Goal: Navigation & Orientation: Find specific page/section

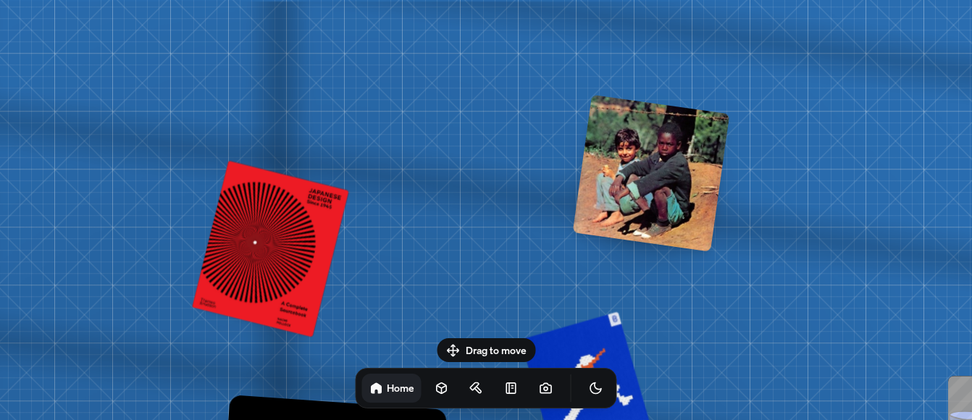
drag, startPoint x: 556, startPoint y: 178, endPoint x: 647, endPoint y: 175, distance: 91.3
click at [647, 175] on div at bounding box center [651, 173] width 157 height 157
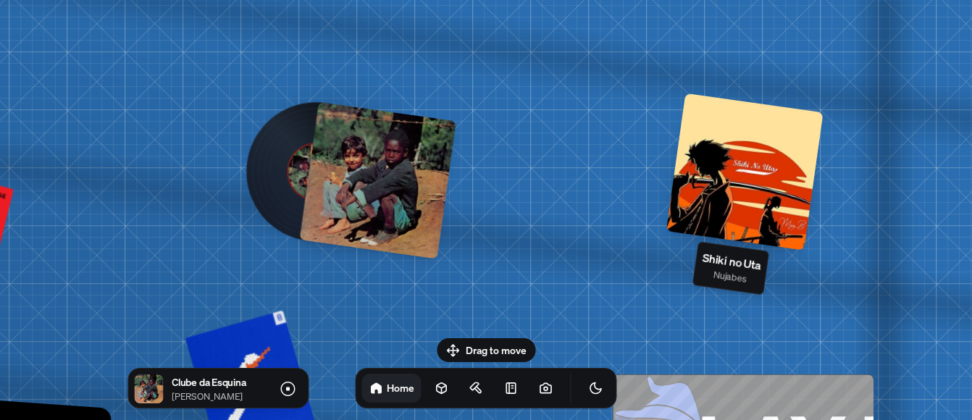
click at [720, 158] on div at bounding box center [744, 171] width 157 height 157
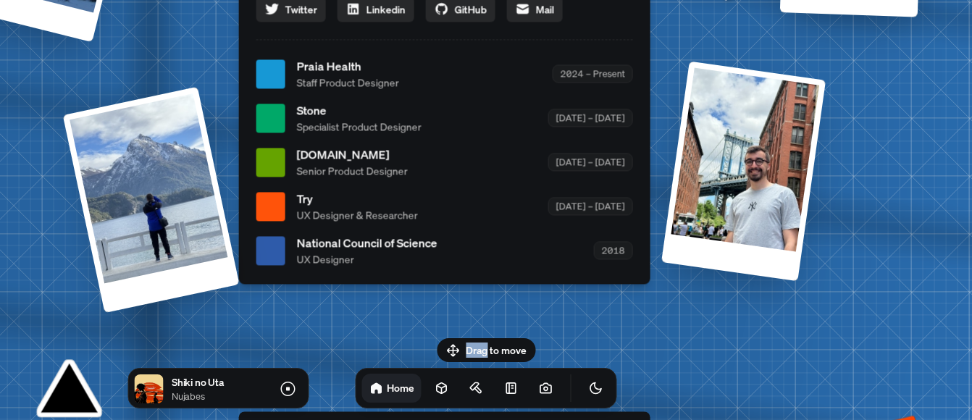
drag, startPoint x: 487, startPoint y: 348, endPoint x: 541, endPoint y: 327, distance: 58.3
click at [541, 0] on body "[PERSON_NAME] [PERSON_NAME] Design Engineer Welcome to my space on the internet…" at bounding box center [486, 0] width 972 height 0
click at [541, 327] on div "[PERSON_NAME] [PERSON_NAME] Design Engineer Welcome to my space on the internet…" at bounding box center [447, 74] width 2167 height 1898
drag, startPoint x: 541, startPoint y: 327, endPoint x: 371, endPoint y: 300, distance: 172.4
click at [370, 299] on div "[PERSON_NAME] [PERSON_NAME] Design Engineer Welcome to my space on the internet…" at bounding box center [447, 74] width 2167 height 1898
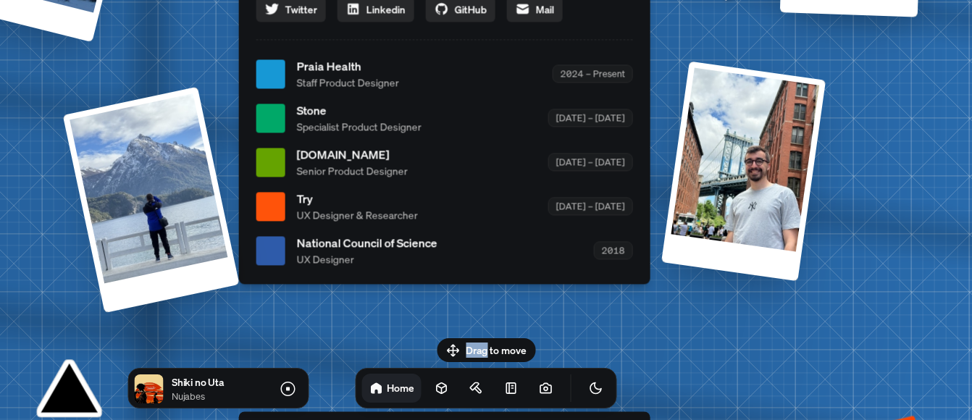
click at [370, 299] on div "[PERSON_NAME] [PERSON_NAME] Design Engineer Welcome to my space on the internet…" at bounding box center [447, 74] width 2167 height 1898
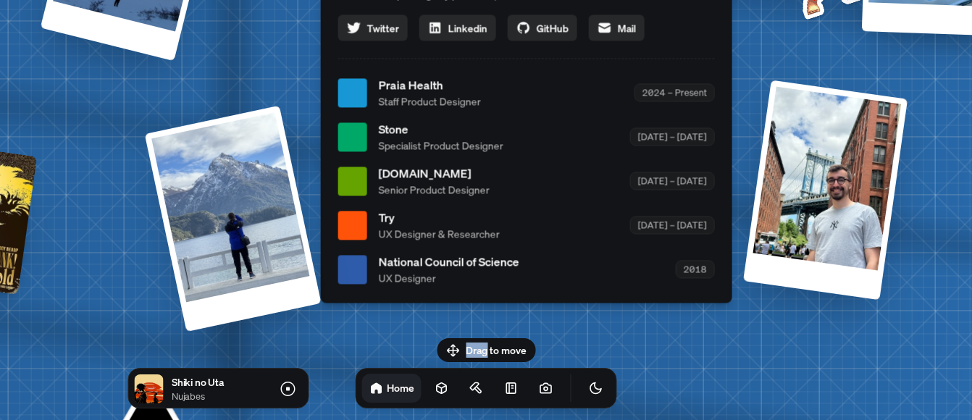
drag, startPoint x: 371, startPoint y: 300, endPoint x: 452, endPoint y: 318, distance: 83.1
click at [452, 317] on div "[PERSON_NAME] [PERSON_NAME] Design Engineer Welcome to my space on the internet…" at bounding box center [529, 93] width 2167 height 1898
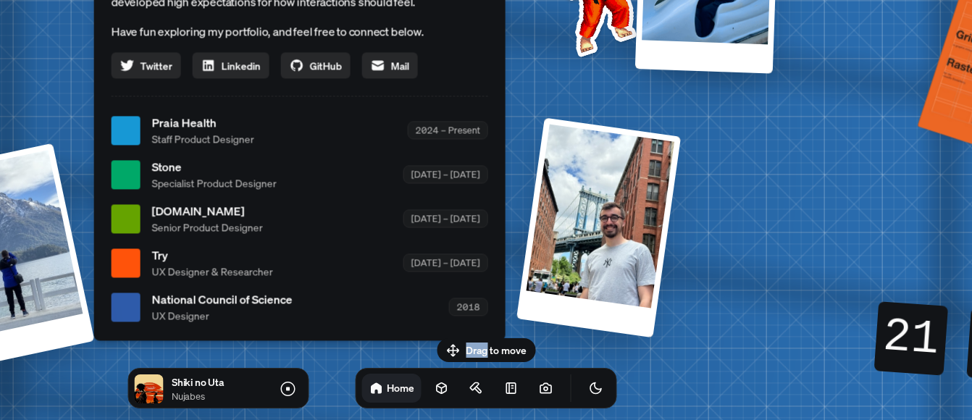
drag, startPoint x: 519, startPoint y: 243, endPoint x: 288, endPoint y: 280, distance: 233.9
click at [287, 280] on ul "Praia Health Staff Product Designer 2024 – Present Stone Specialist Product Des…" at bounding box center [300, 218] width 377 height 209
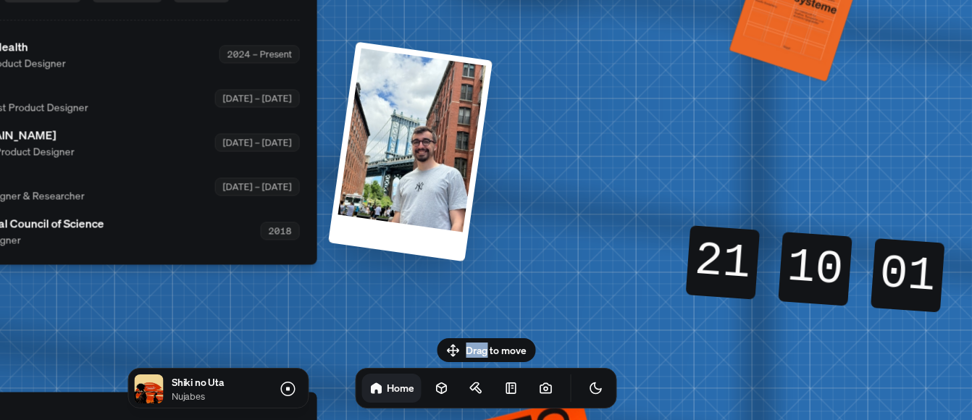
drag, startPoint x: 685, startPoint y: 261, endPoint x: 501, endPoint y: 185, distance: 198.8
click at [501, 185] on div "[PERSON_NAME] [PERSON_NAME] Design Engineer Welcome to my space on the internet…" at bounding box center [114, 54] width 2167 height 1898
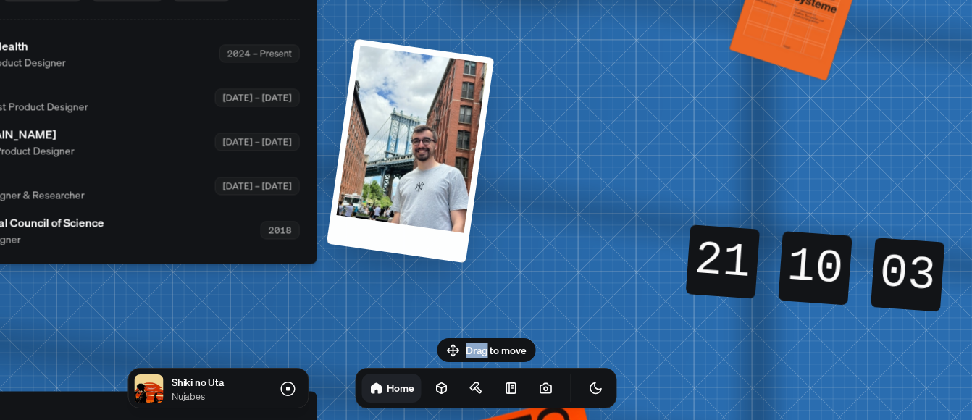
click at [422, 156] on div at bounding box center [411, 151] width 168 height 224
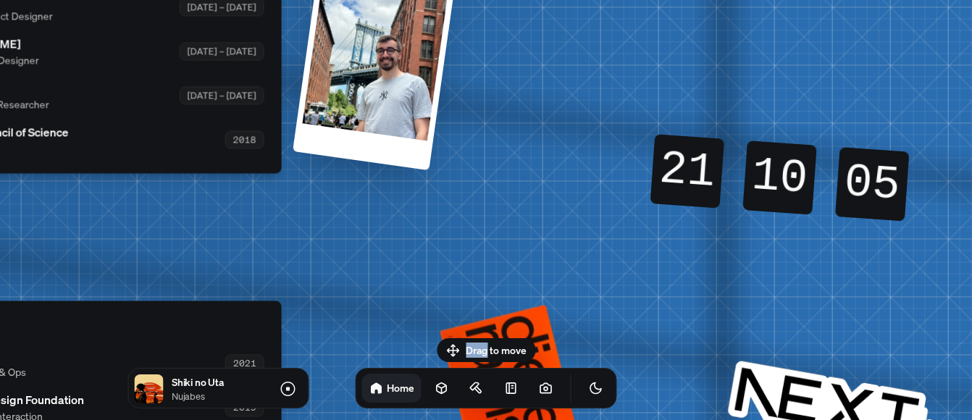
drag, startPoint x: 412, startPoint y: 299, endPoint x: 361, endPoint y: 204, distance: 108.6
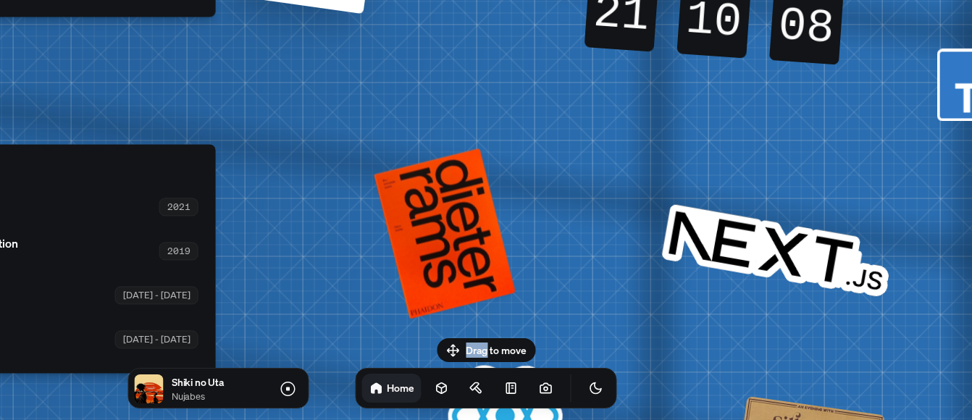
drag, startPoint x: 817, startPoint y: 312, endPoint x: 855, endPoint y: 101, distance: 214.1
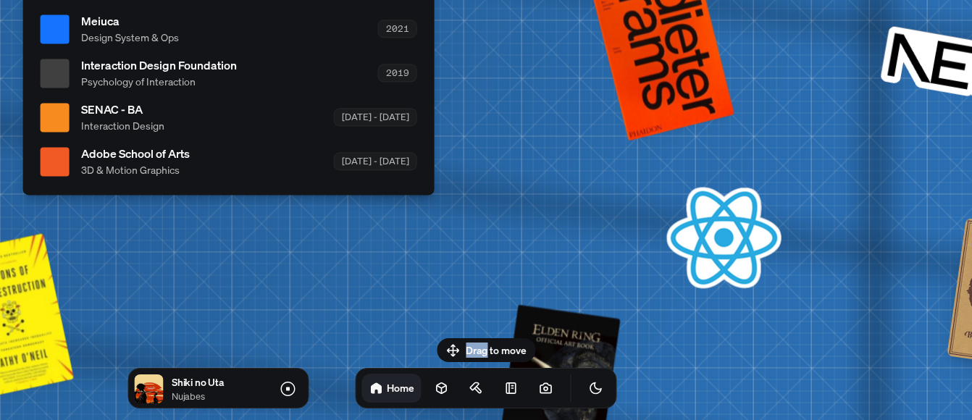
drag, startPoint x: 777, startPoint y: 281, endPoint x: 943, endPoint y: 170, distance: 199.5
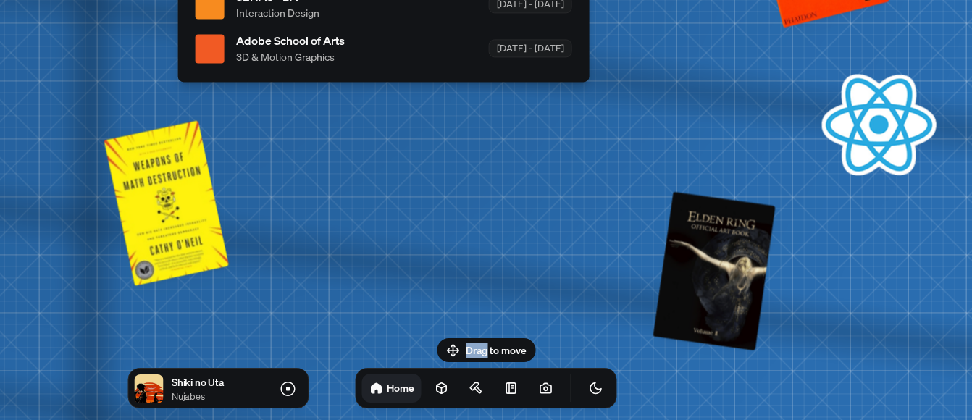
drag, startPoint x: 657, startPoint y: 240, endPoint x: 803, endPoint y: 91, distance: 209.0
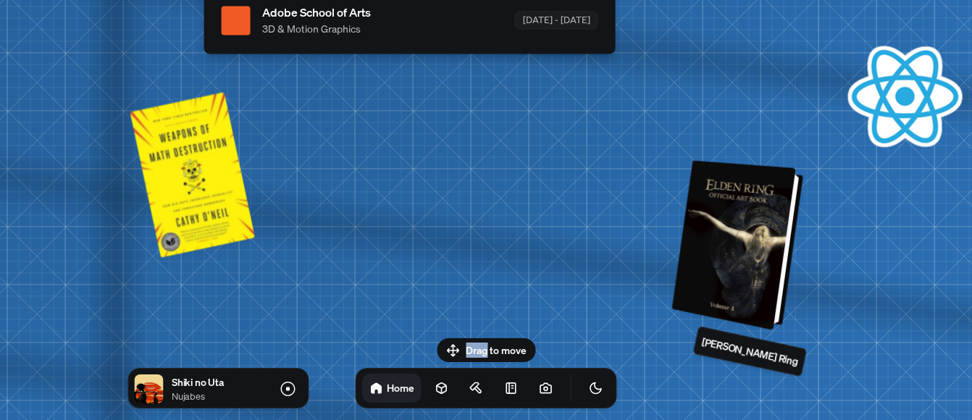
click at [741, 241] on div at bounding box center [745, 247] width 116 height 158
click at [756, 300] on div at bounding box center [745, 247] width 116 height 158
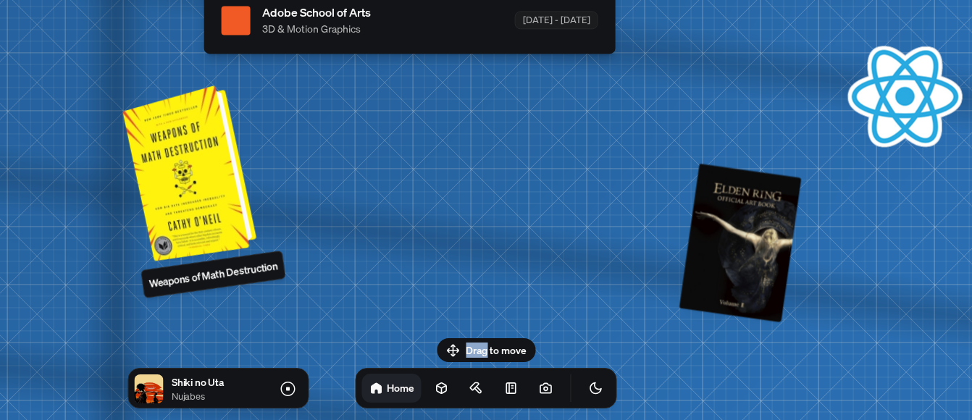
click at [167, 181] on div at bounding box center [197, 170] width 119 height 163
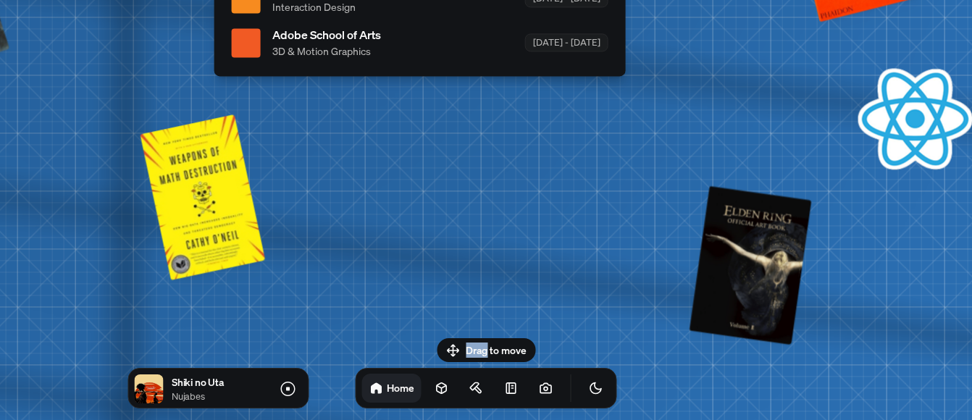
drag, startPoint x: 396, startPoint y: 284, endPoint x: 400, endPoint y: 311, distance: 27.8
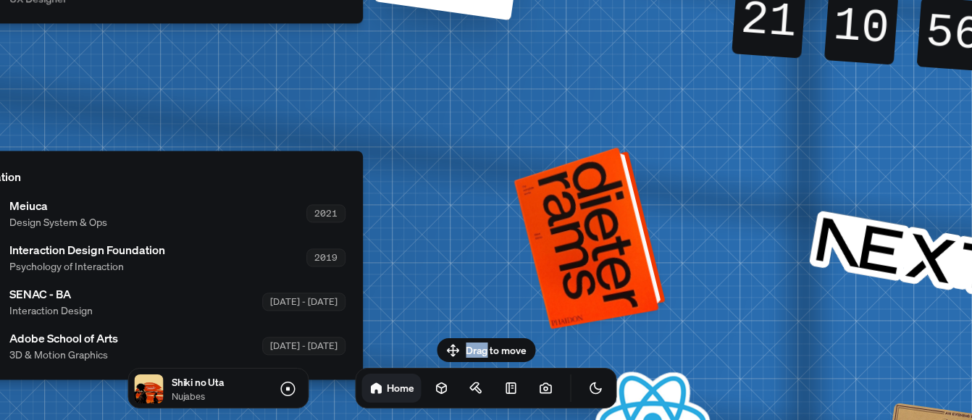
click at [598, 228] on div at bounding box center [597, 236] width 135 height 170
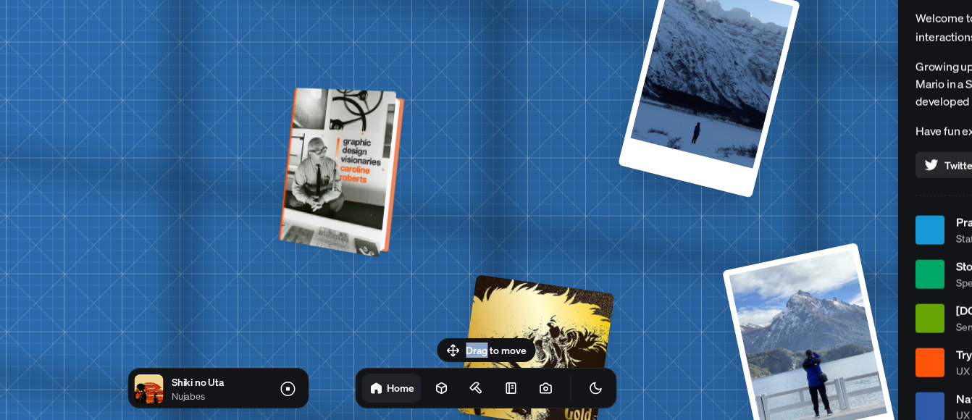
click at [342, 164] on div at bounding box center [349, 174] width 110 height 158
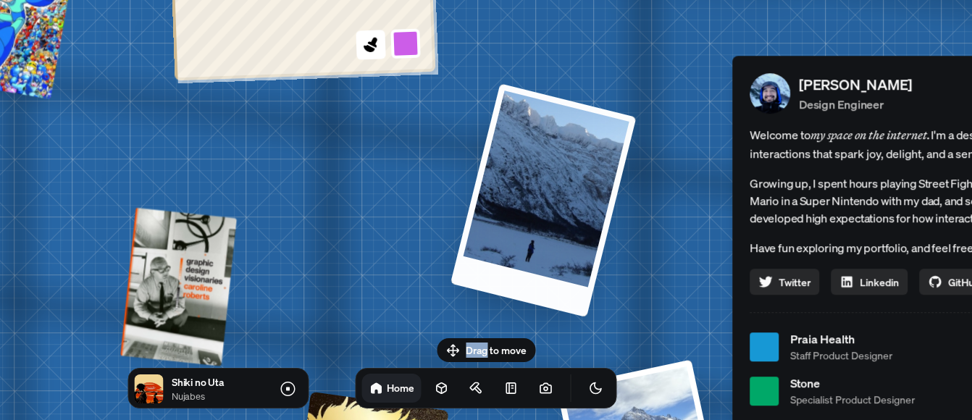
click at [565, 207] on div at bounding box center [544, 200] width 186 height 234
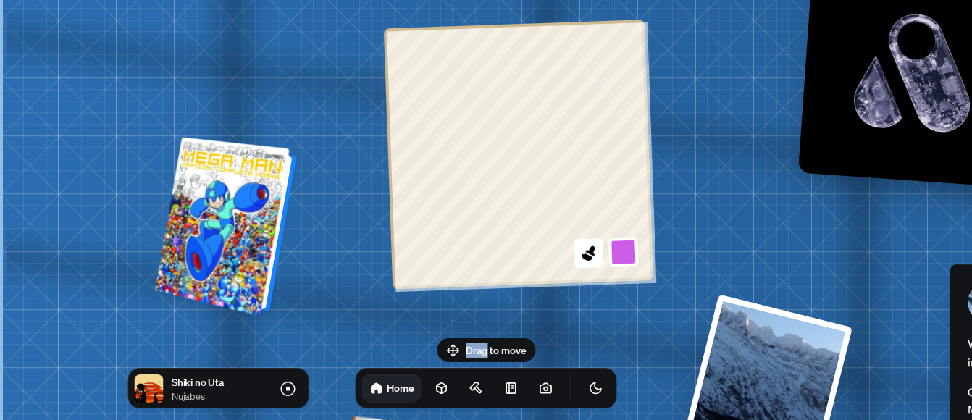
click at [236, 186] on div at bounding box center [234, 228] width 126 height 167
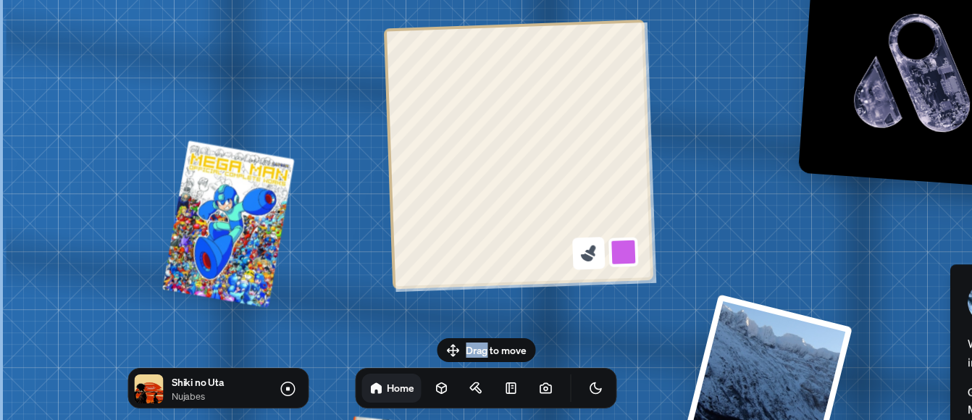
click at [586, 251] on icon at bounding box center [590, 252] width 11 height 12
click at [624, 256] on button at bounding box center [623, 251] width 33 height 33
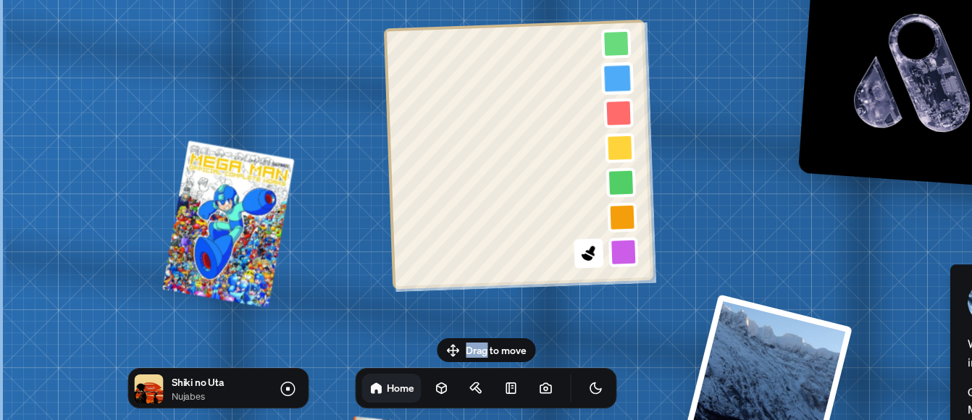
click at [616, 80] on button at bounding box center [617, 78] width 33 height 33
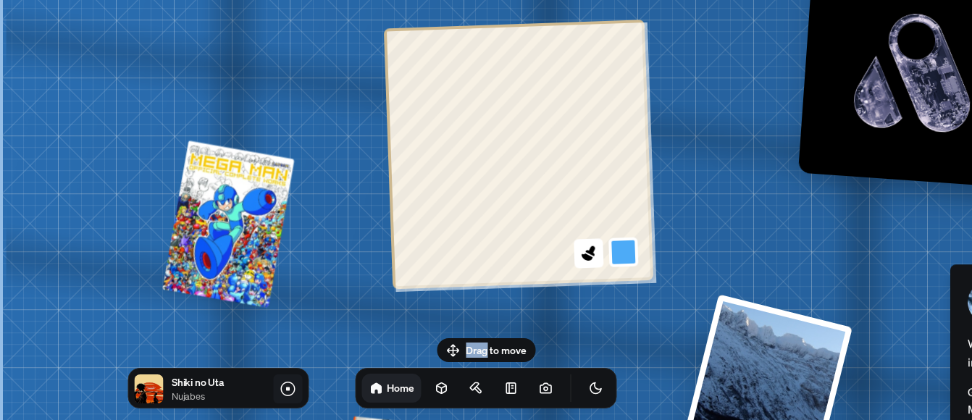
click at [288, 393] on icon at bounding box center [287, 388] width 17 height 17
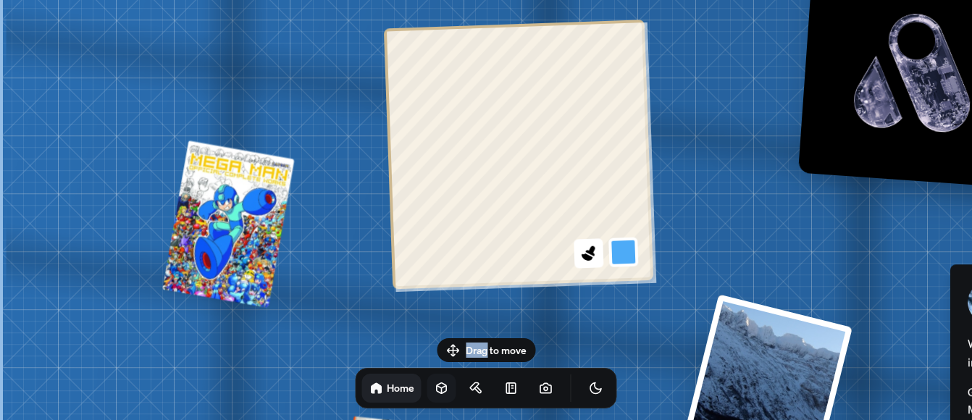
click at [435, 389] on icon at bounding box center [442, 388] width 14 height 14
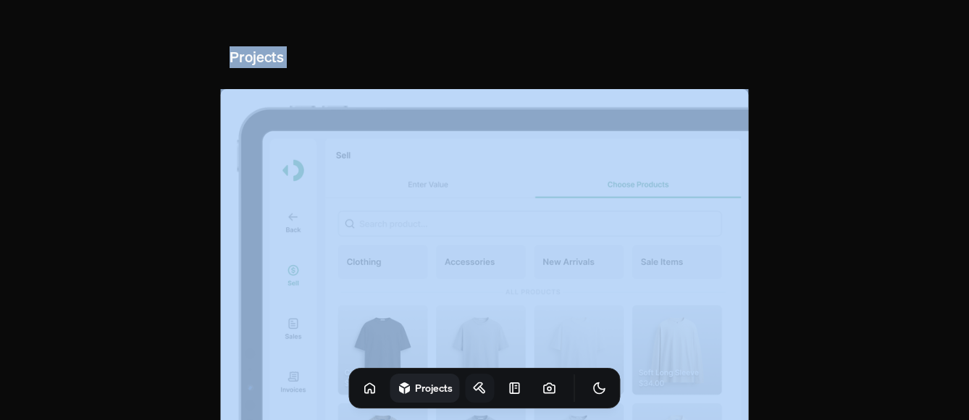
click at [473, 387] on icon at bounding box center [480, 388] width 14 height 14
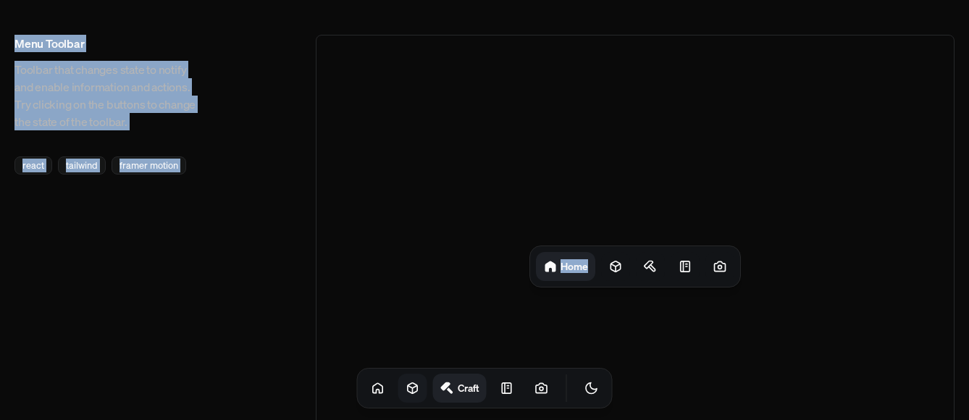
click at [408, 389] on icon at bounding box center [412, 388] width 9 height 11
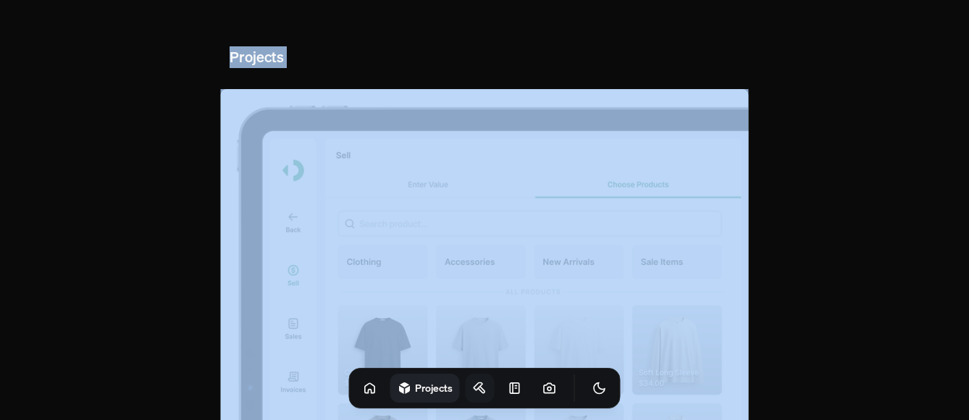
click at [466, 384] on link at bounding box center [480, 388] width 29 height 29
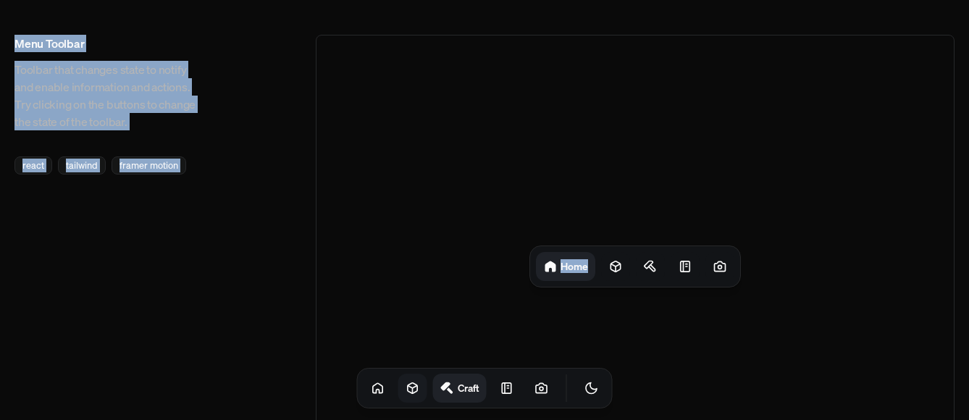
click at [532, 172] on div "Home" at bounding box center [635, 267] width 639 height 464
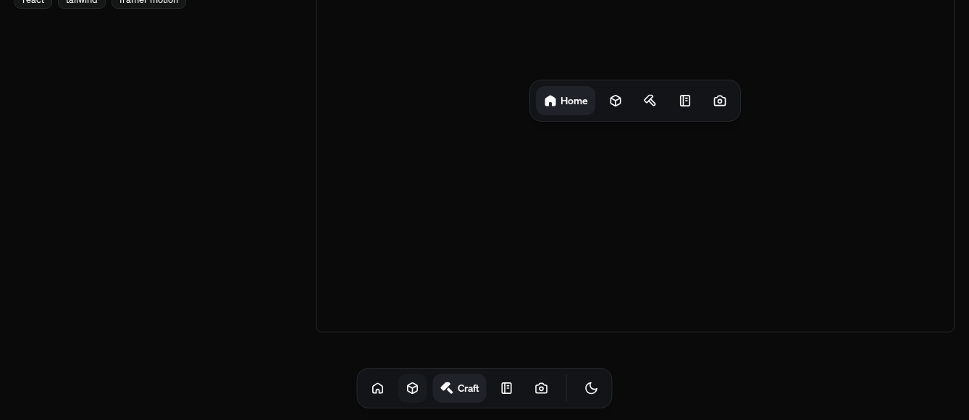
scroll to position [169, 0]
click at [717, 96] on icon at bounding box center [720, 98] width 14 height 14
click at [658, 97] on icon at bounding box center [652, 98] width 14 height 14
click at [627, 99] on icon at bounding box center [620, 98] width 14 height 14
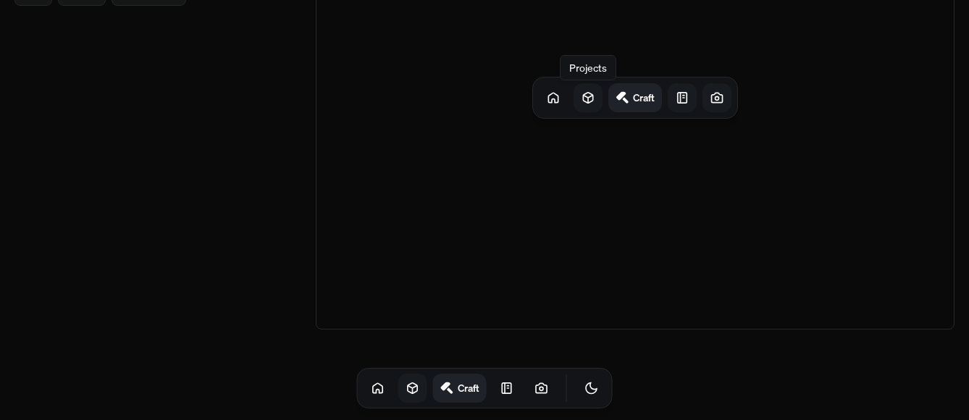
click at [594, 97] on icon at bounding box center [588, 98] width 14 height 14
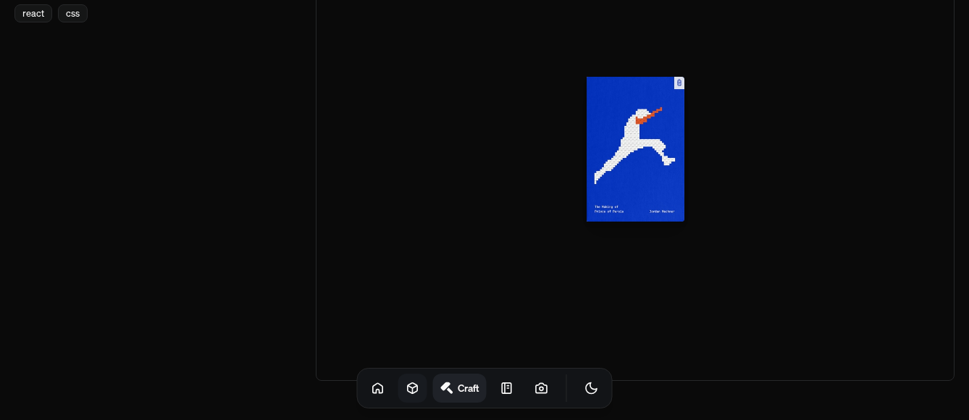
scroll to position [1231, 0]
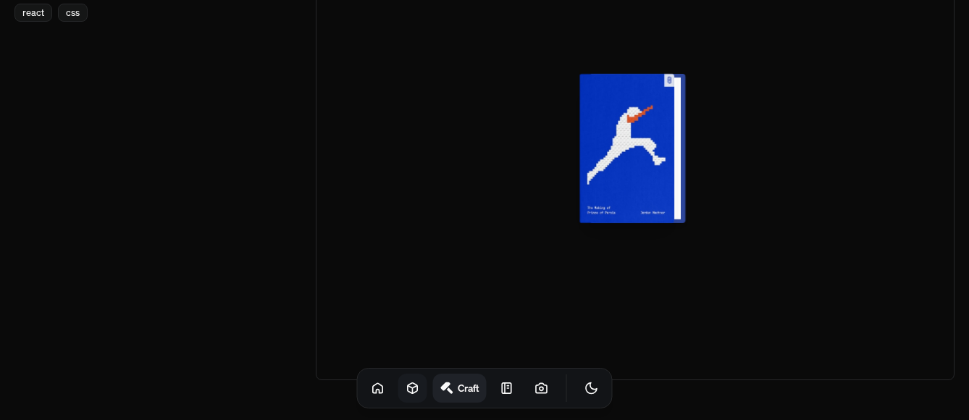
click at [661, 122] on div at bounding box center [637, 148] width 95 height 149
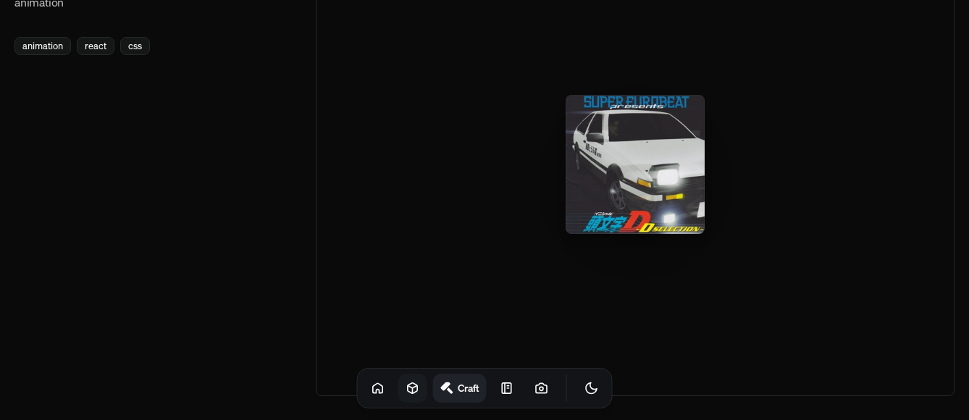
scroll to position [2355, 0]
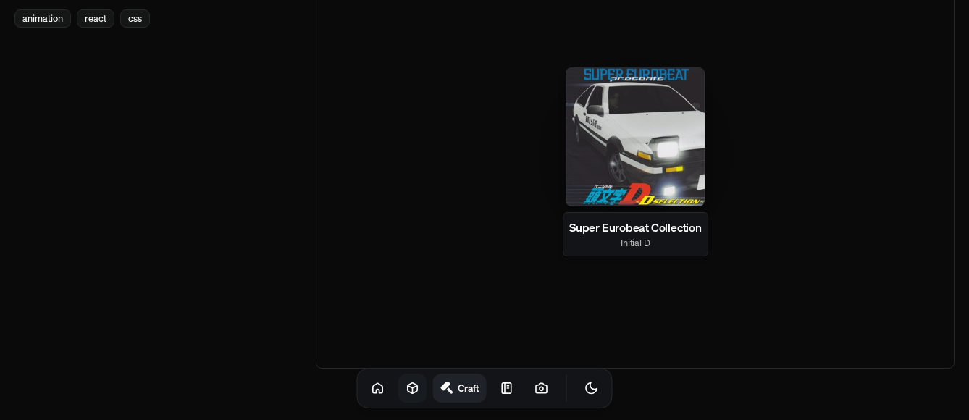
click at [640, 117] on div at bounding box center [635, 136] width 139 height 139
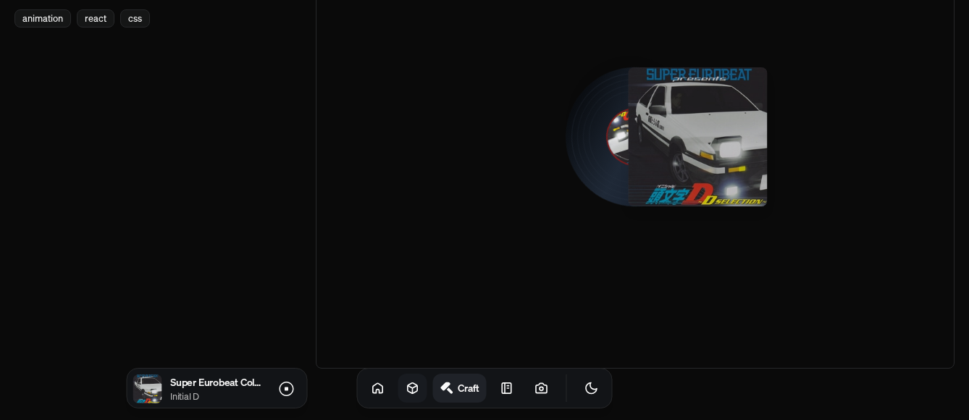
click at [640, 117] on div at bounding box center [697, 136] width 139 height 139
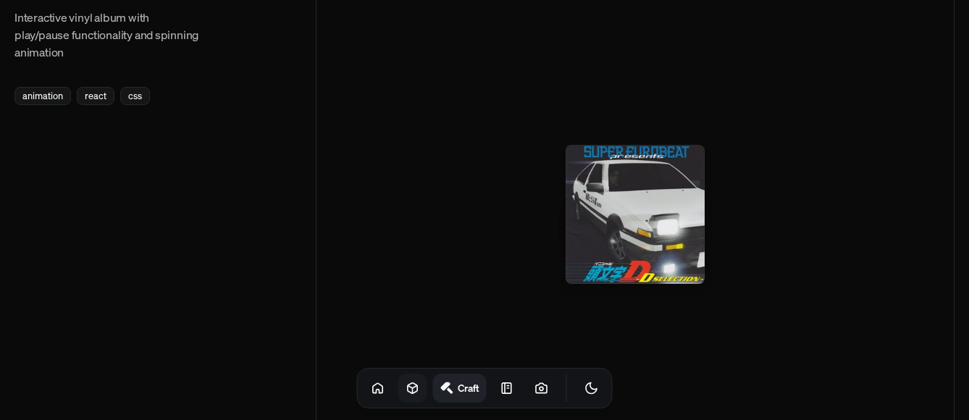
scroll to position [2420, 0]
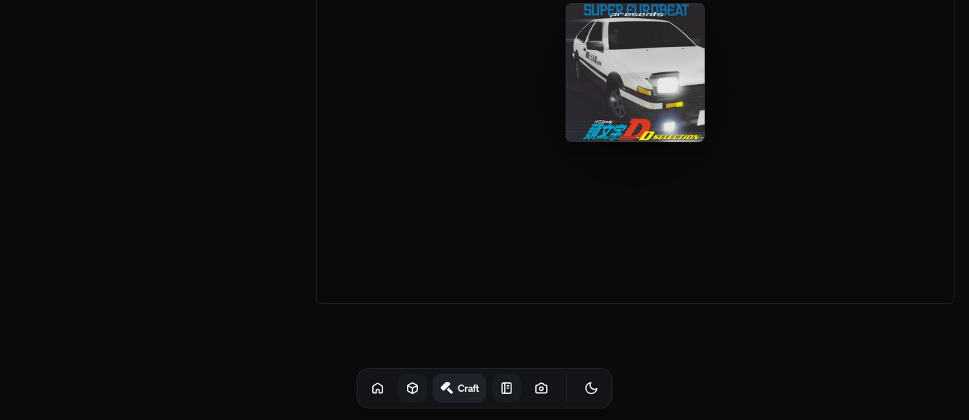
click at [500, 383] on icon at bounding box center [507, 388] width 14 height 14
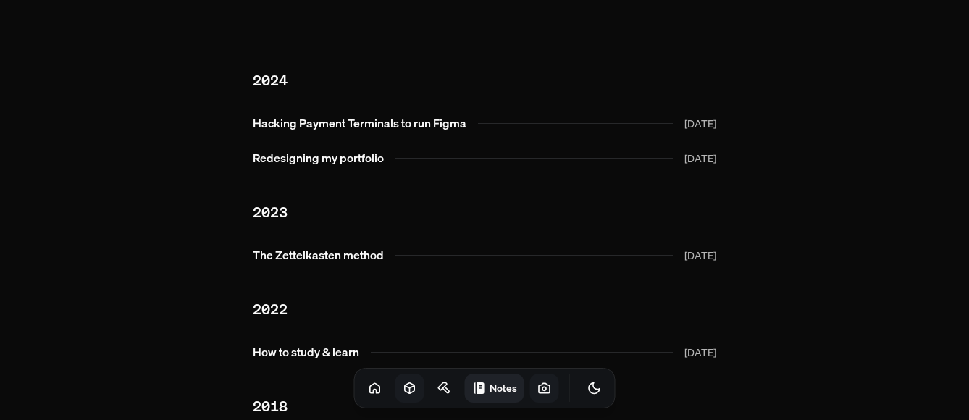
click at [538, 381] on icon at bounding box center [545, 388] width 14 height 14
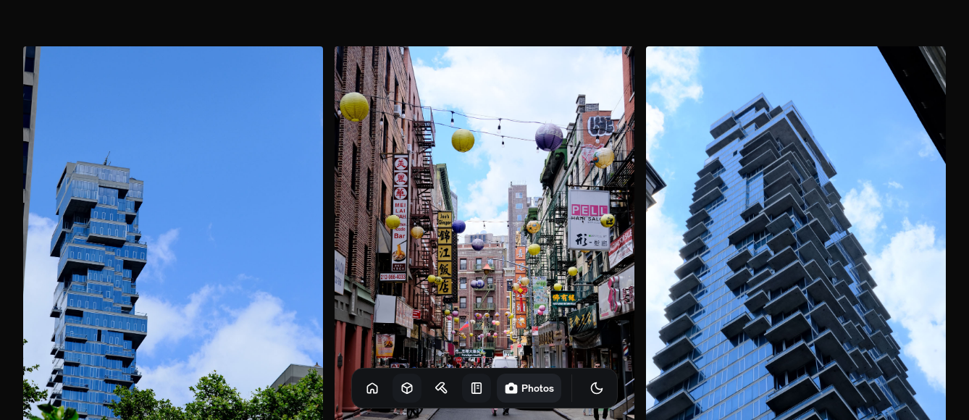
click at [0, 0] on icon "Toggle Audio" at bounding box center [0, 0] width 0 height 0
click at [590, 383] on icon "Toggle Theme" at bounding box center [597, 388] width 14 height 14
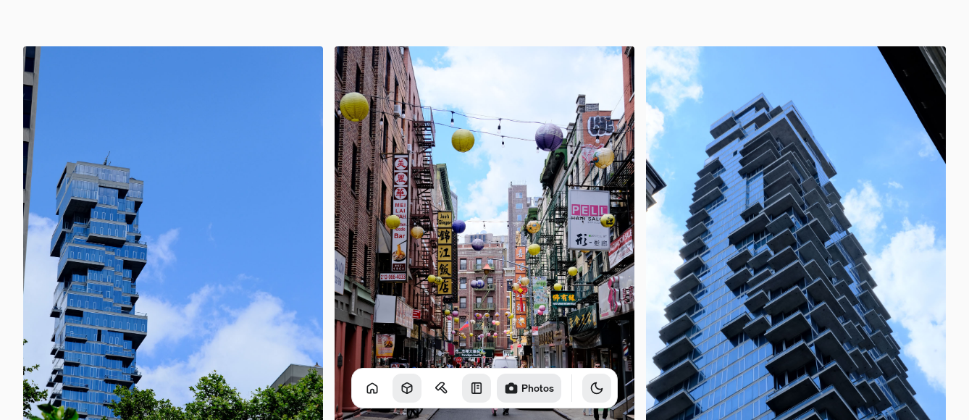
click at [592, 391] on icon "Toggle Theme" at bounding box center [597, 388] width 11 height 11
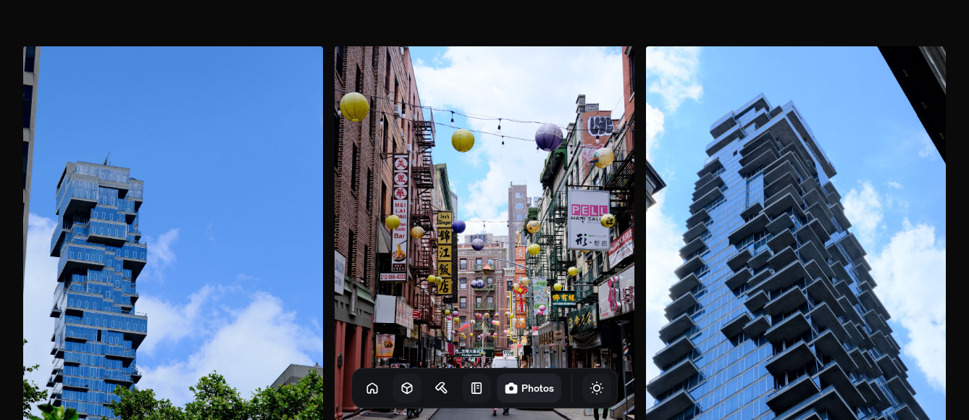
click at [590, 391] on icon "Toggle Theme" at bounding box center [597, 388] width 14 height 14
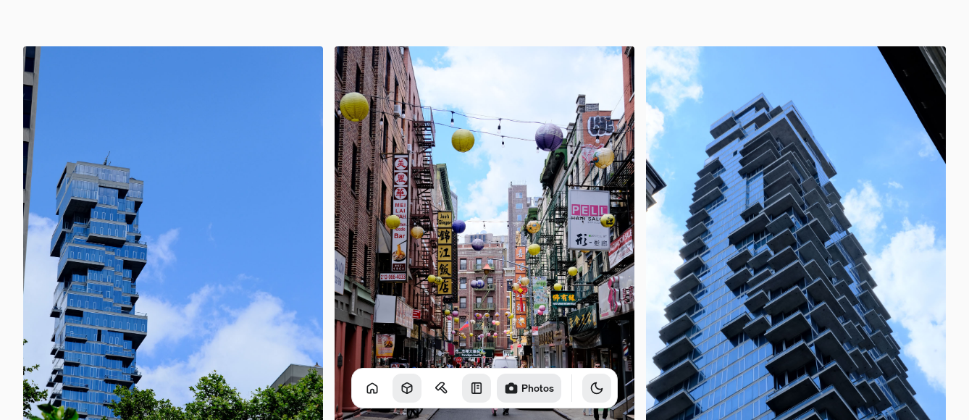
click at [592, 391] on icon "Toggle Theme" at bounding box center [597, 388] width 11 height 11
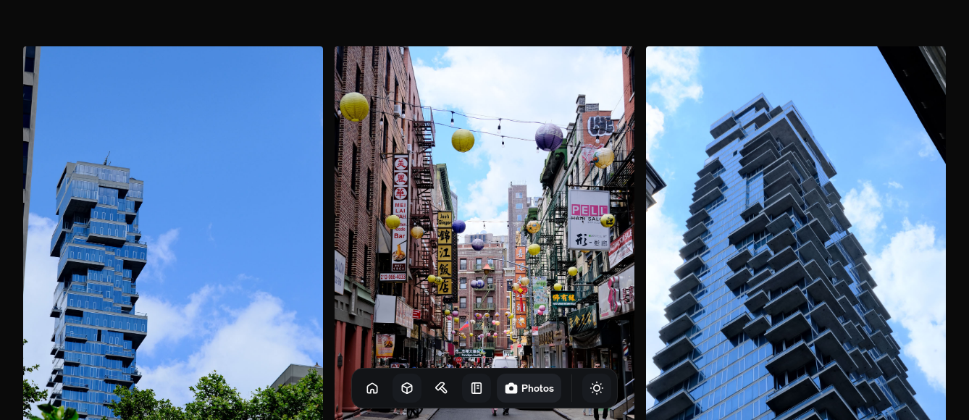
click at [590, 391] on icon "Toggle Theme" at bounding box center [597, 388] width 14 height 14
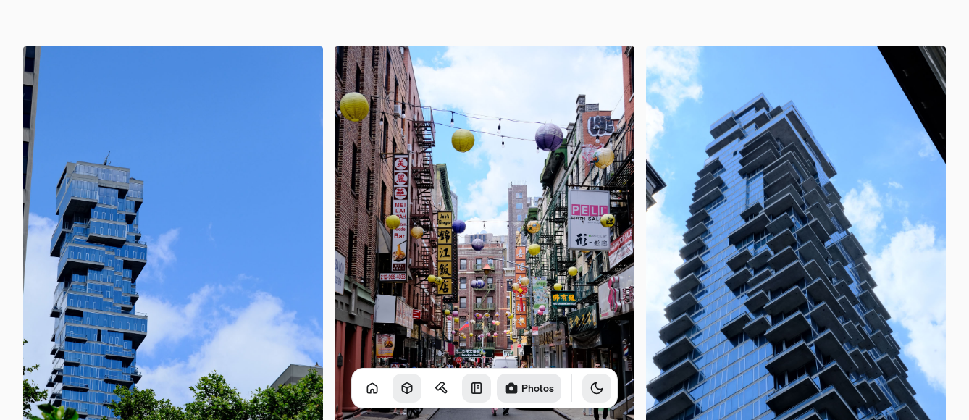
click at [592, 391] on icon "Toggle Theme" at bounding box center [597, 388] width 11 height 11
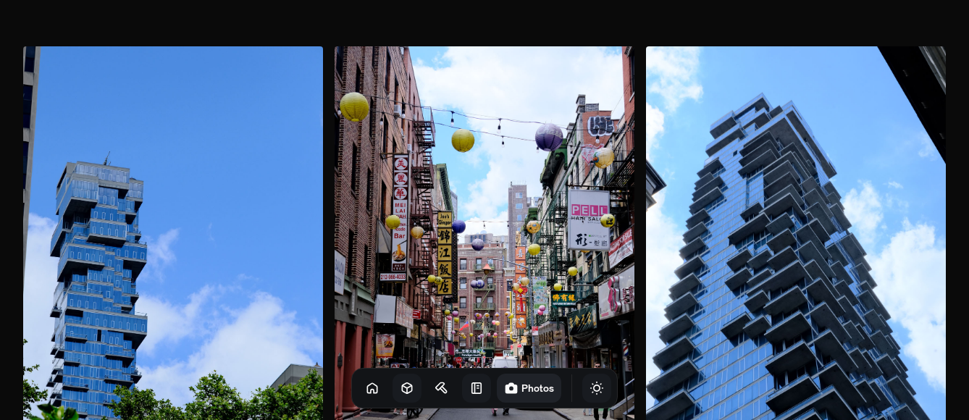
click at [590, 391] on icon "Toggle Theme" at bounding box center [597, 388] width 14 height 14
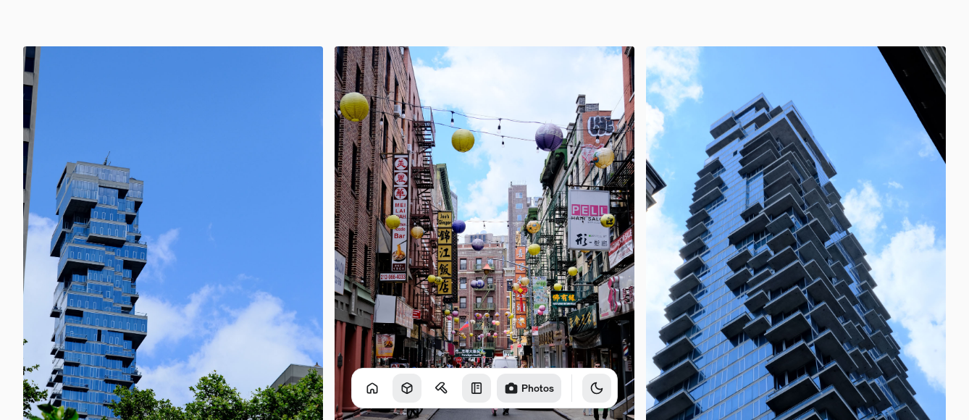
click at [592, 391] on icon "Toggle Theme" at bounding box center [597, 388] width 11 height 11
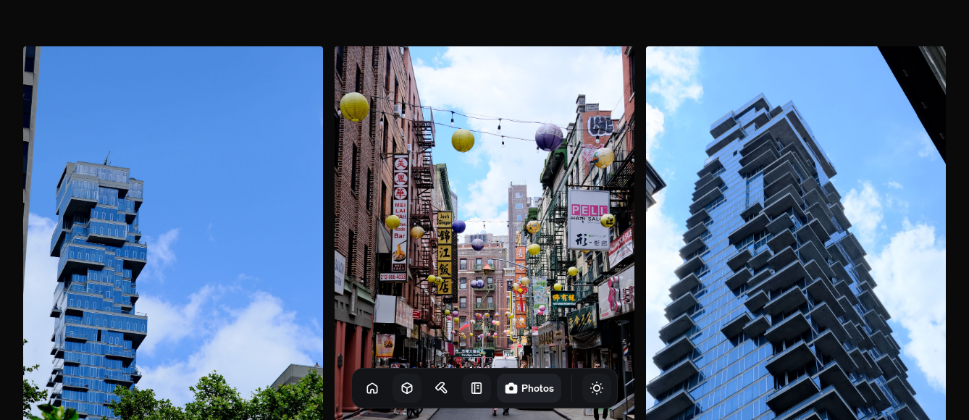
click at [590, 391] on icon "Toggle Theme" at bounding box center [597, 388] width 14 height 14
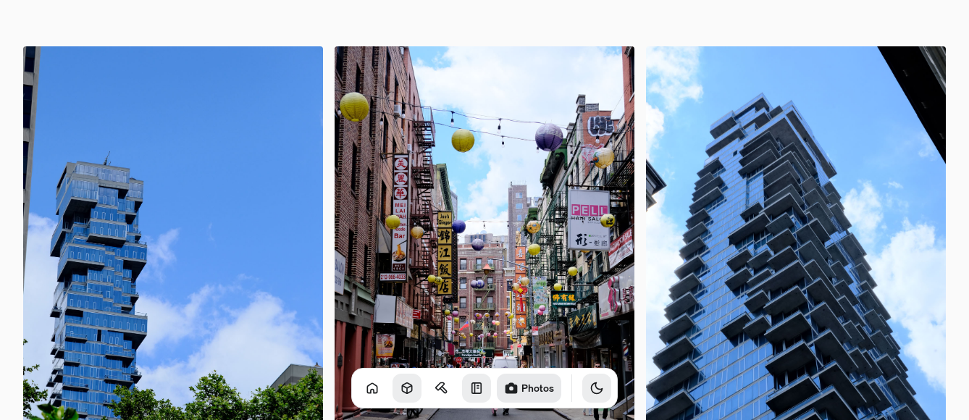
click at [592, 391] on icon "Toggle Theme" at bounding box center [597, 388] width 11 height 11
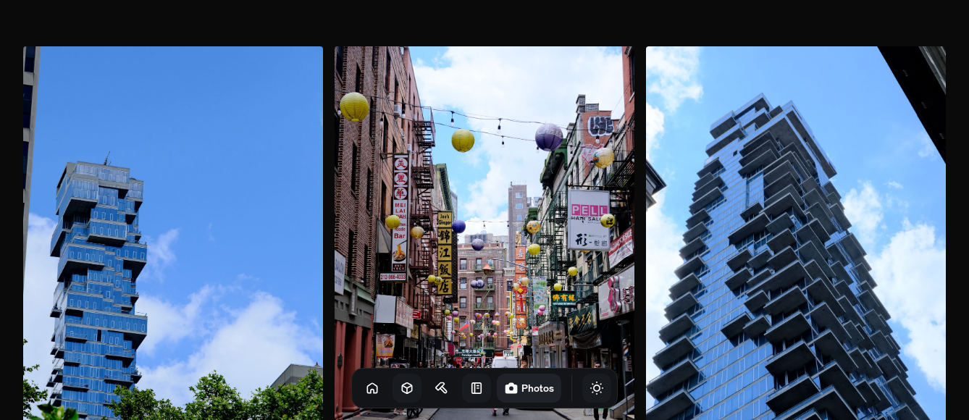
click at [590, 391] on icon "Toggle Theme" at bounding box center [597, 388] width 14 height 14
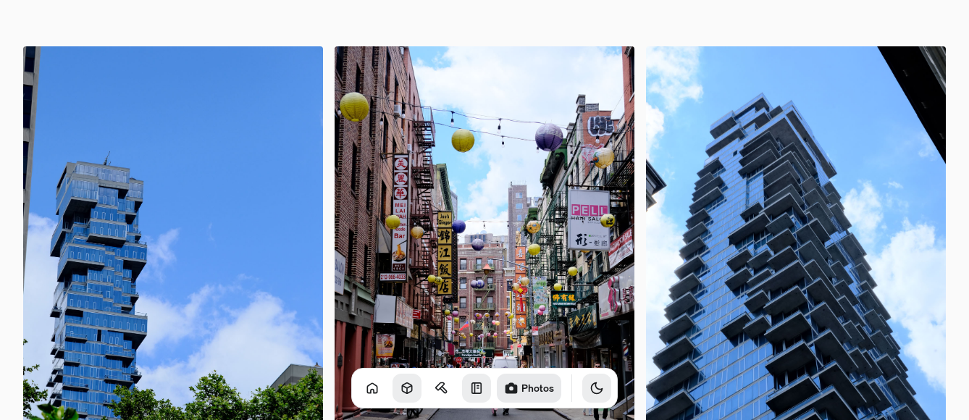
click at [592, 391] on icon "Toggle Theme" at bounding box center [597, 388] width 11 height 11
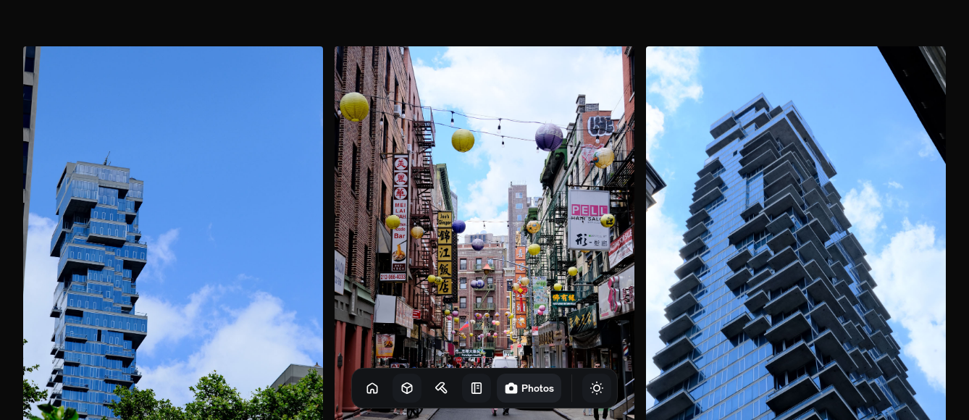
click at [590, 391] on icon "Toggle Theme" at bounding box center [597, 388] width 14 height 14
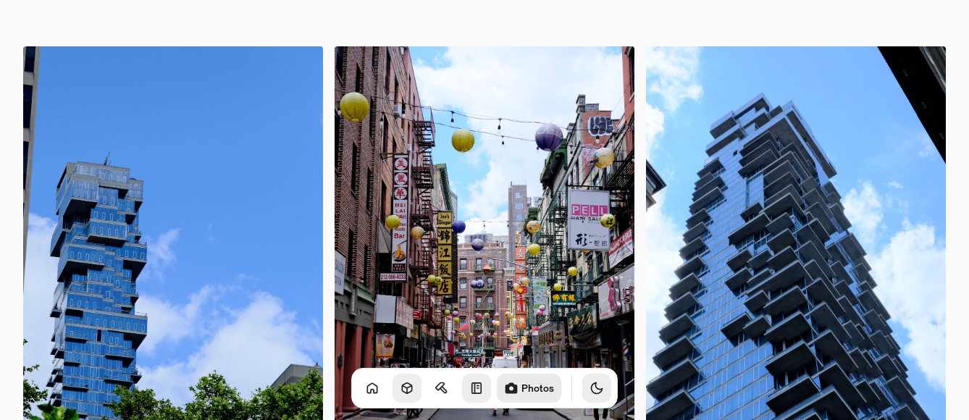
click at [592, 391] on icon "Toggle Theme" at bounding box center [597, 388] width 11 height 11
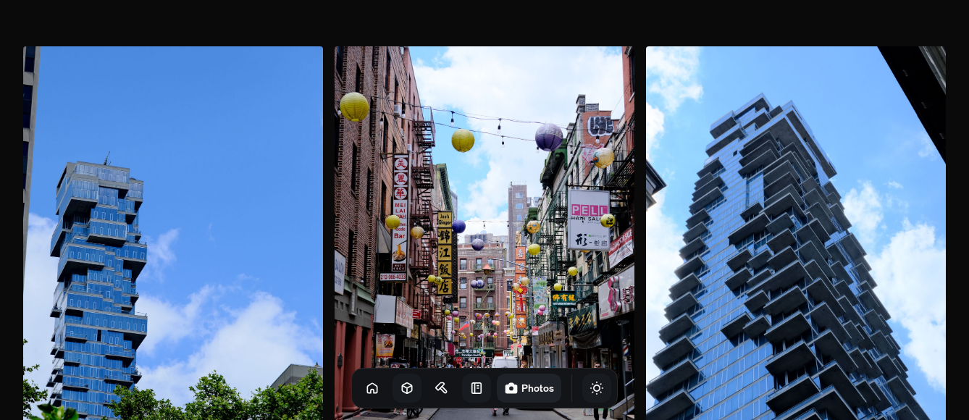
click at [590, 391] on icon "Toggle Theme" at bounding box center [597, 388] width 14 height 14
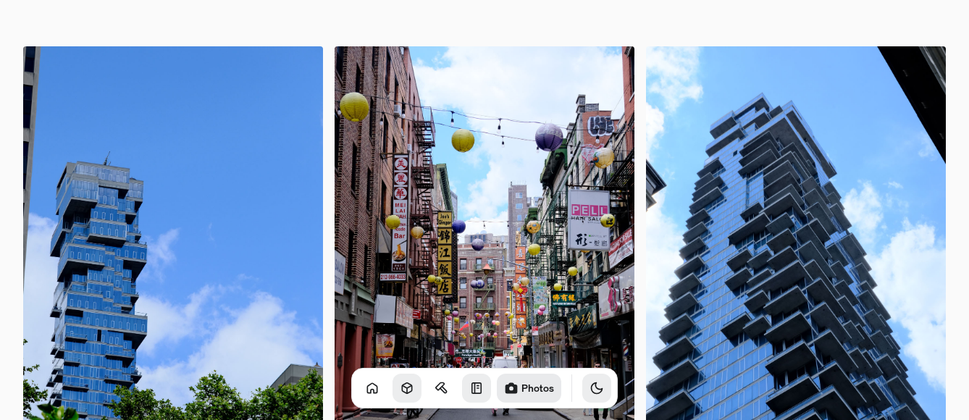
click at [592, 391] on icon "Toggle Theme" at bounding box center [597, 388] width 11 height 11
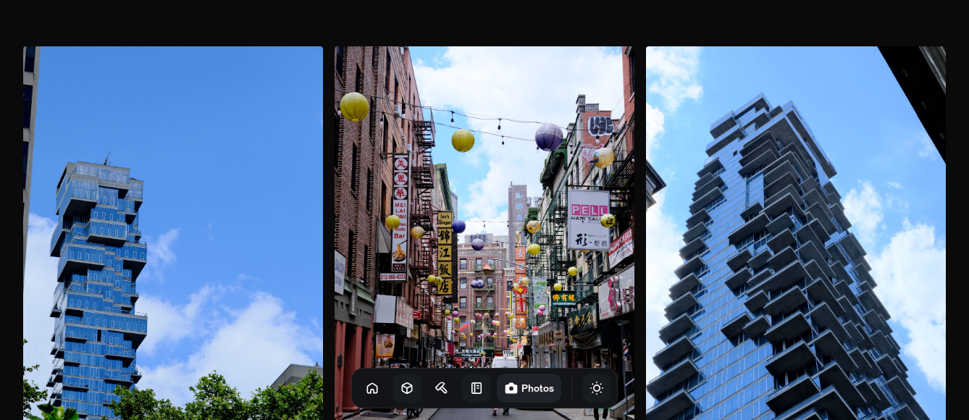
click at [590, 391] on icon "Toggle Theme" at bounding box center [597, 388] width 14 height 14
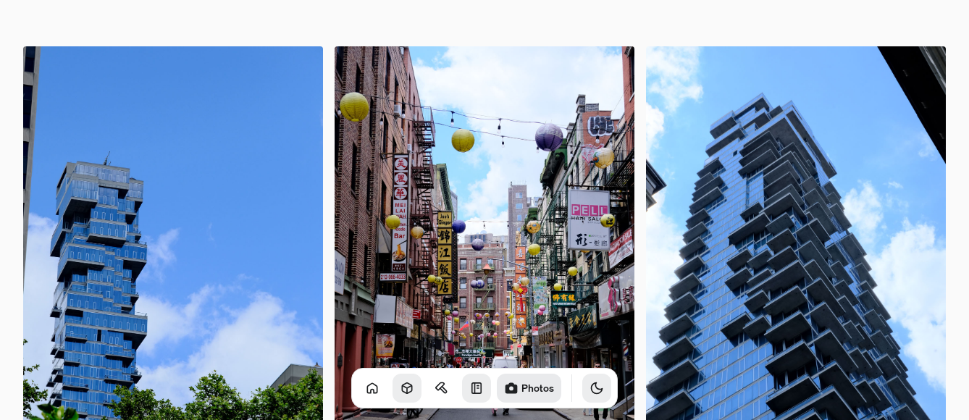
click at [592, 391] on icon "Toggle Theme" at bounding box center [597, 388] width 11 height 11
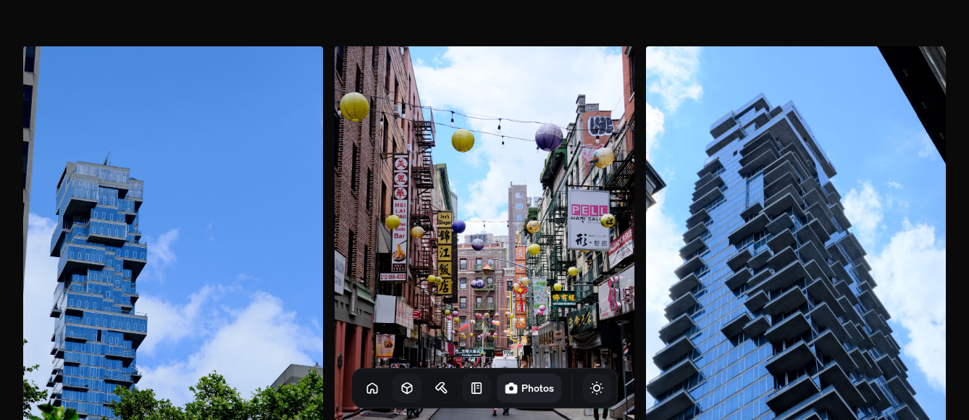
click at [590, 391] on icon "Toggle Theme" at bounding box center [597, 388] width 14 height 14
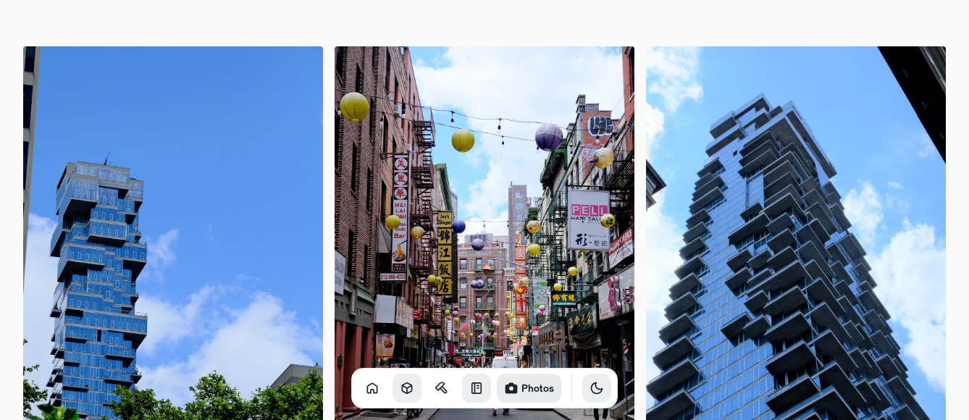
click at [592, 391] on icon "Toggle Theme" at bounding box center [597, 388] width 11 height 11
